Goal: Task Accomplishment & Management: Manage account settings

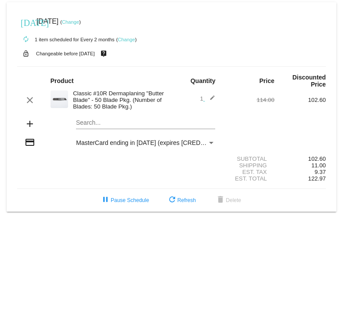
click at [124, 40] on link "Change" at bounding box center [126, 39] width 17 height 5
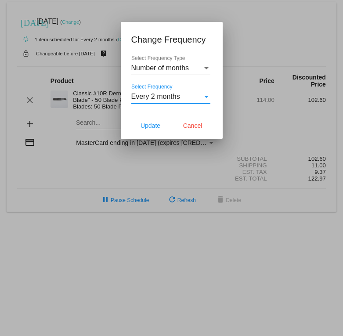
click at [204, 98] on div "Select Frequency" at bounding box center [206, 97] width 4 height 2
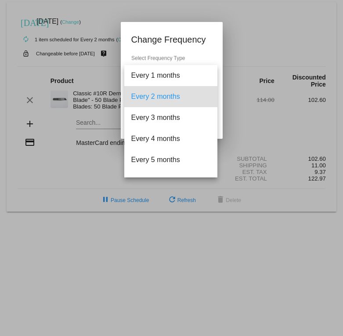
click at [217, 32] on div at bounding box center [171, 168] width 343 height 336
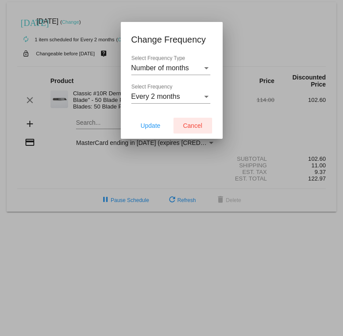
click at [185, 127] on span "Cancel" at bounding box center [192, 125] width 19 height 7
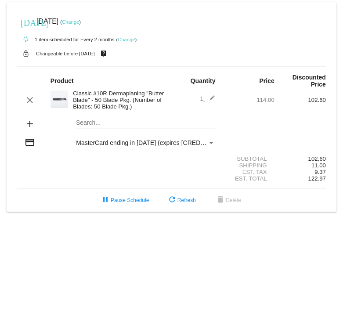
click at [127, 40] on link "Change" at bounding box center [126, 39] width 17 height 5
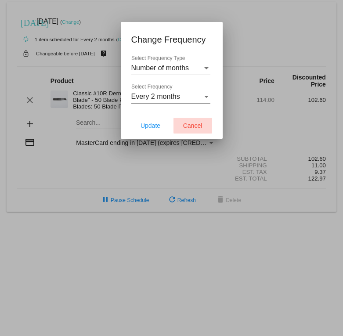
click at [201, 129] on span "Cancel" at bounding box center [192, 125] width 19 height 7
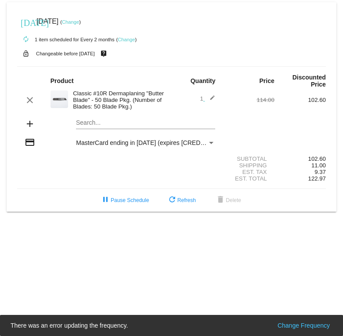
click at [212, 98] on mat-icon "edit" at bounding box center [210, 100] width 11 height 11
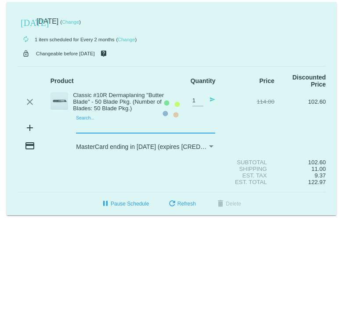
click at [99, 127] on mat-card "today Nov 3 2025 ( Change ) autorenew 1 item scheduled for Every 2 months ( Cha…" at bounding box center [172, 108] width 330 height 213
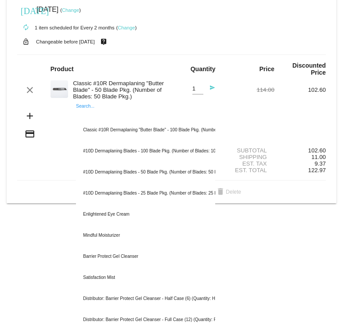
scroll to position [11, 0]
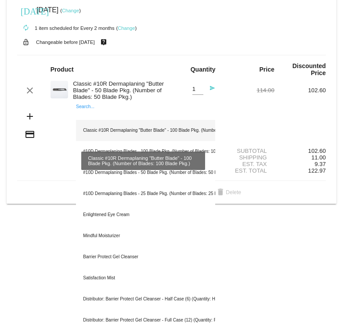
click at [163, 130] on div "Classic #10R Dermaplaning "Butter Blade" - 100 Blade Pkg. (Number of Blades: 10…" at bounding box center [145, 130] width 139 height 21
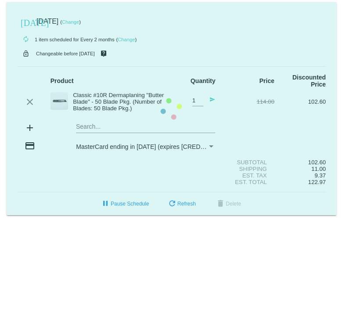
scroll to position [0, 0]
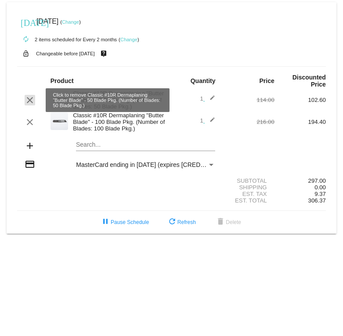
click at [29, 98] on mat-icon "clear" at bounding box center [30, 100] width 11 height 11
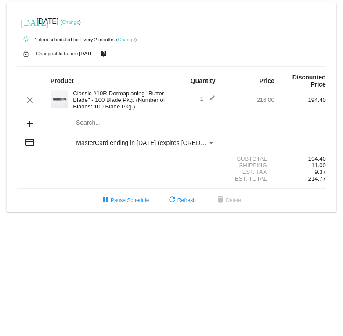
click at [131, 40] on link "Change" at bounding box center [126, 39] width 17 height 5
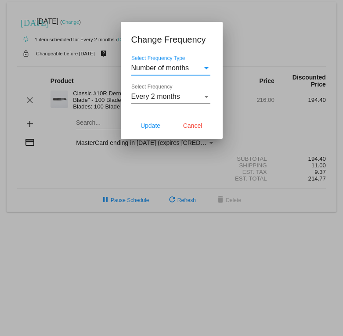
click at [193, 94] on div "Every 2 months" at bounding box center [166, 97] width 71 height 8
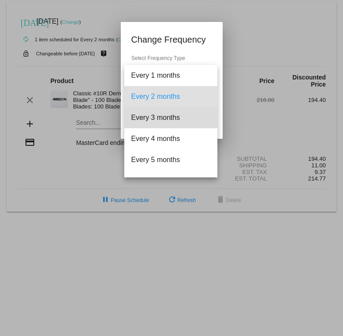
click at [185, 118] on span "Every 3 months" at bounding box center [170, 117] width 79 height 21
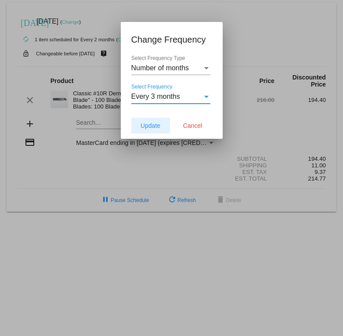
click at [160, 128] on span "Update" at bounding box center [151, 125] width 20 height 7
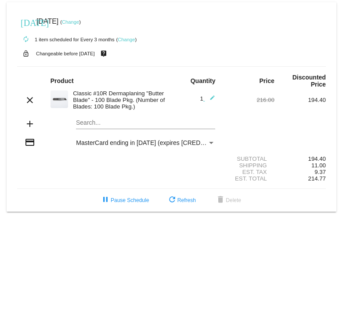
click at [79, 23] on link "Change" at bounding box center [70, 21] width 17 height 5
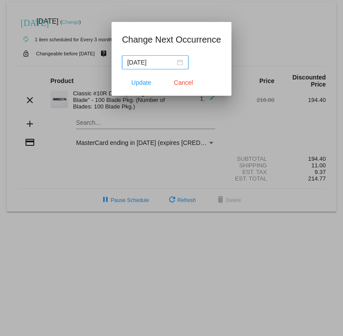
click at [179, 64] on div "2025-11-03" at bounding box center [155, 63] width 56 height 10
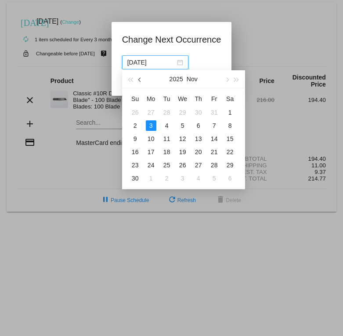
click at [140, 79] on span "button" at bounding box center [140, 80] width 4 height 4
click at [214, 124] on div "12" at bounding box center [214, 125] width 11 height 11
type input "2025-09-12"
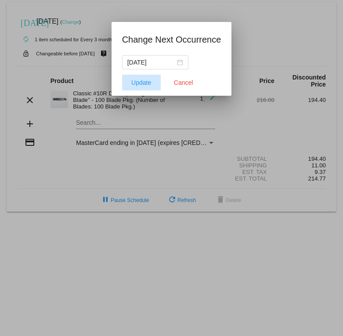
click at [146, 83] on span "Update" at bounding box center [141, 82] width 20 height 7
